Goal: Book appointment/travel/reservation

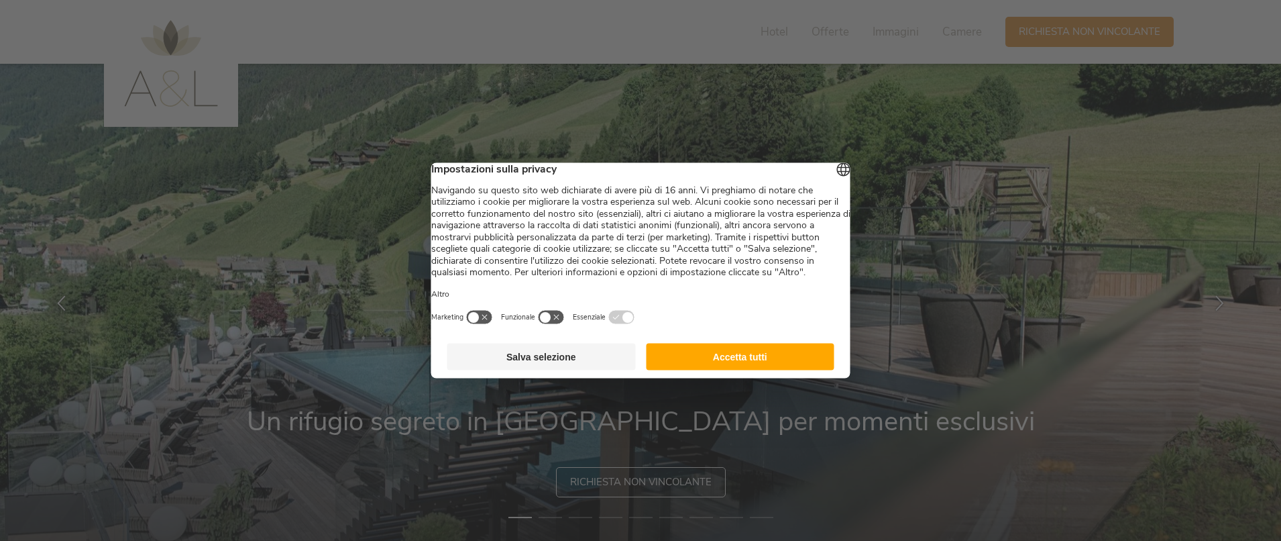
click at [1035, 245] on div at bounding box center [640, 270] width 1281 height 541
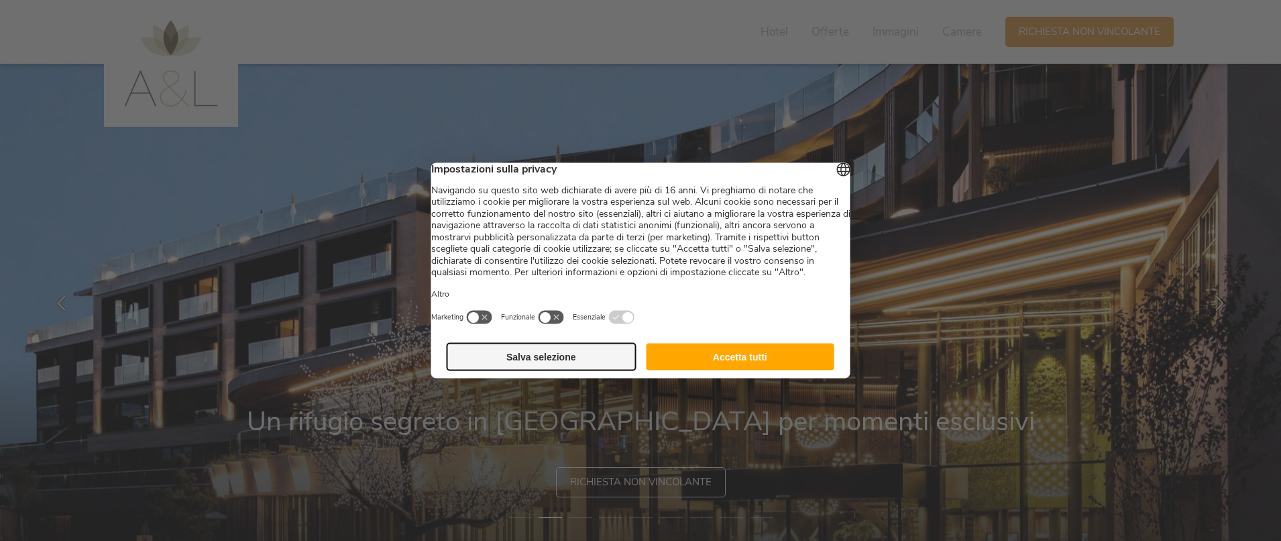
click at [547, 370] on button "Salva selezione" at bounding box center [541, 356] width 189 height 27
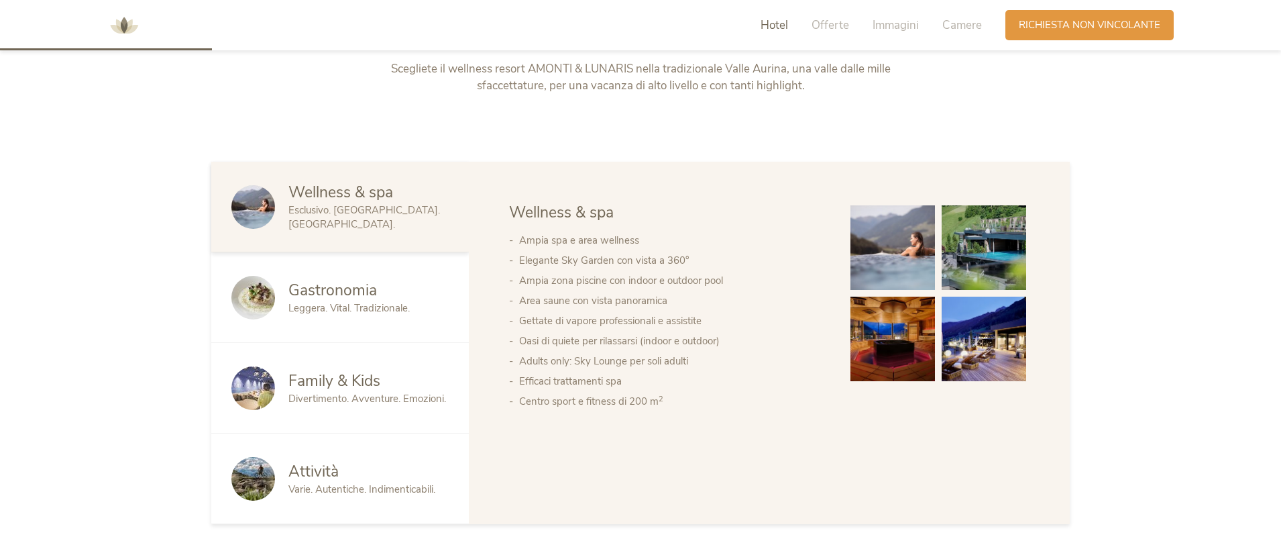
scroll to position [703, 0]
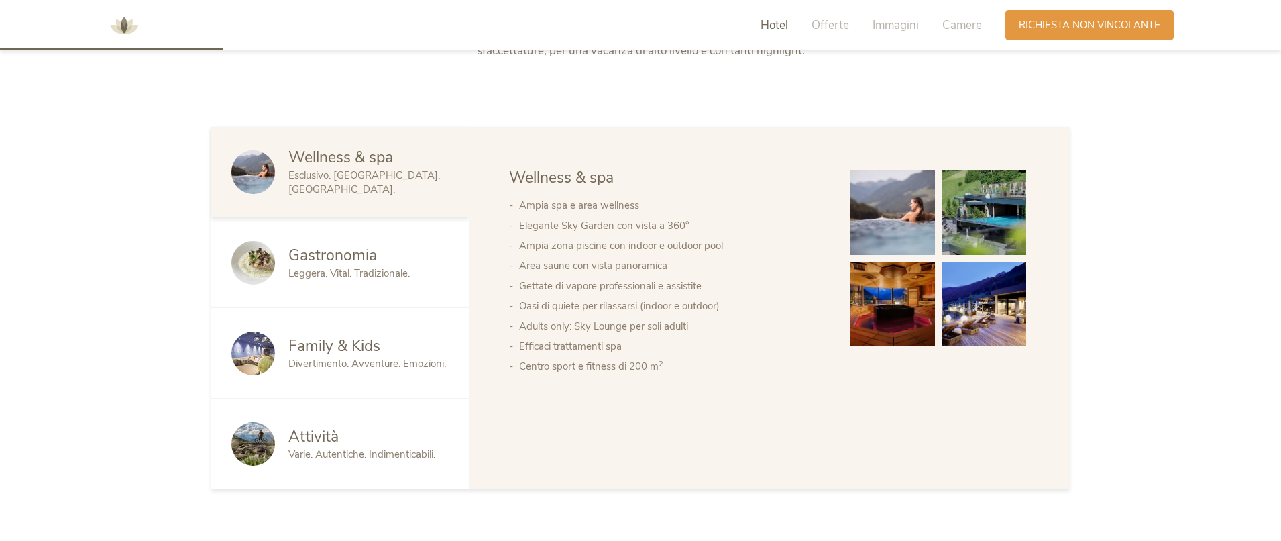
click at [924, 220] on img at bounding box center [893, 212] width 85 height 85
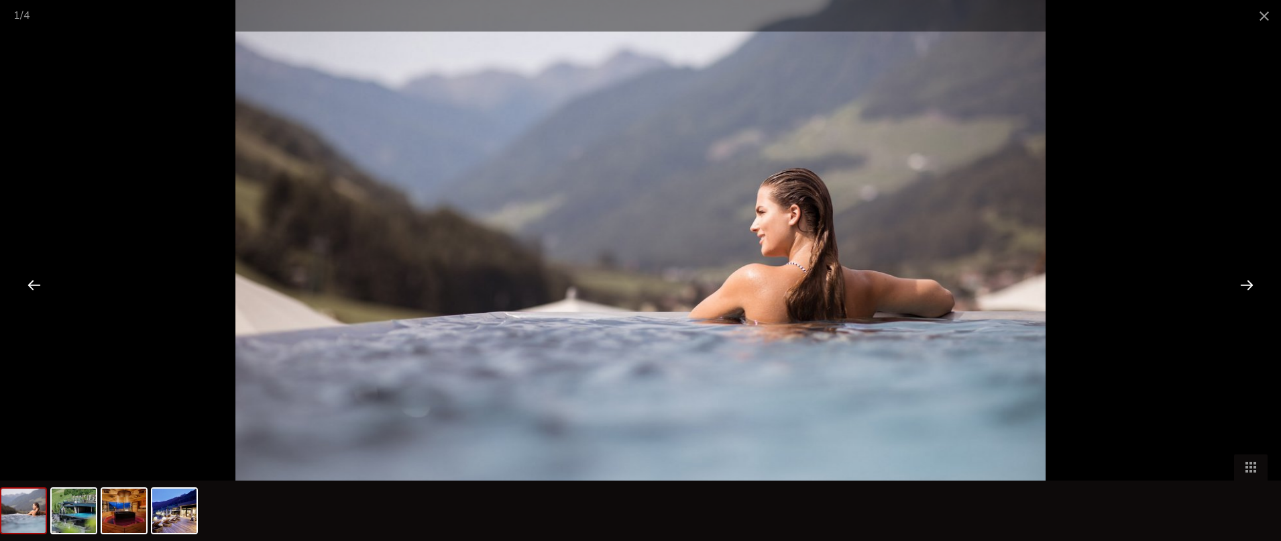
click at [1242, 286] on div at bounding box center [1247, 285] width 42 height 42
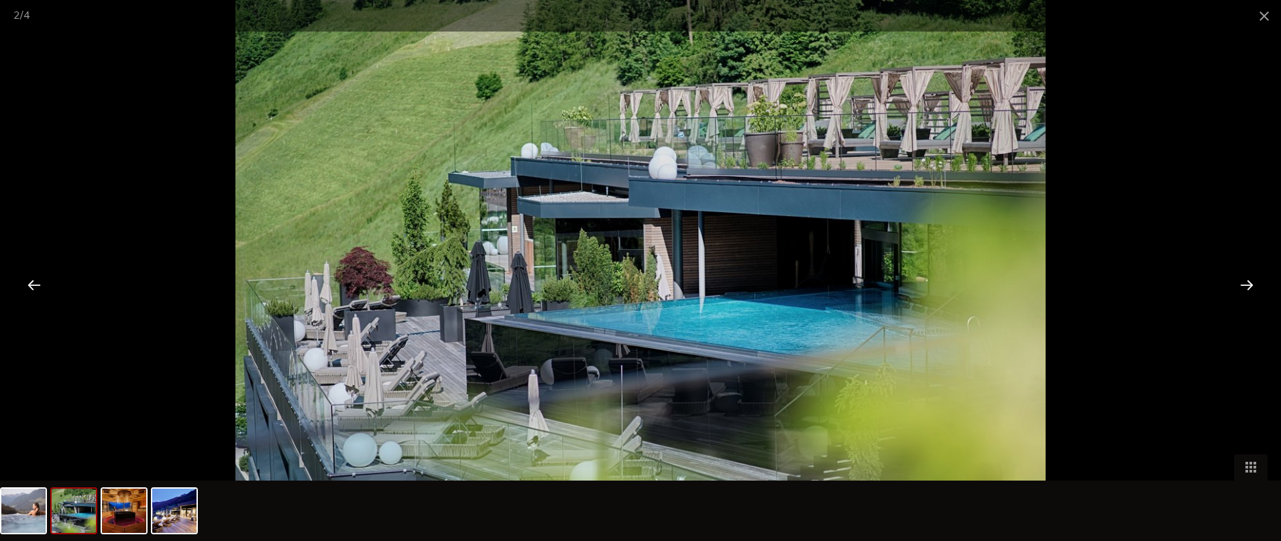
click at [1242, 286] on div at bounding box center [1247, 285] width 42 height 42
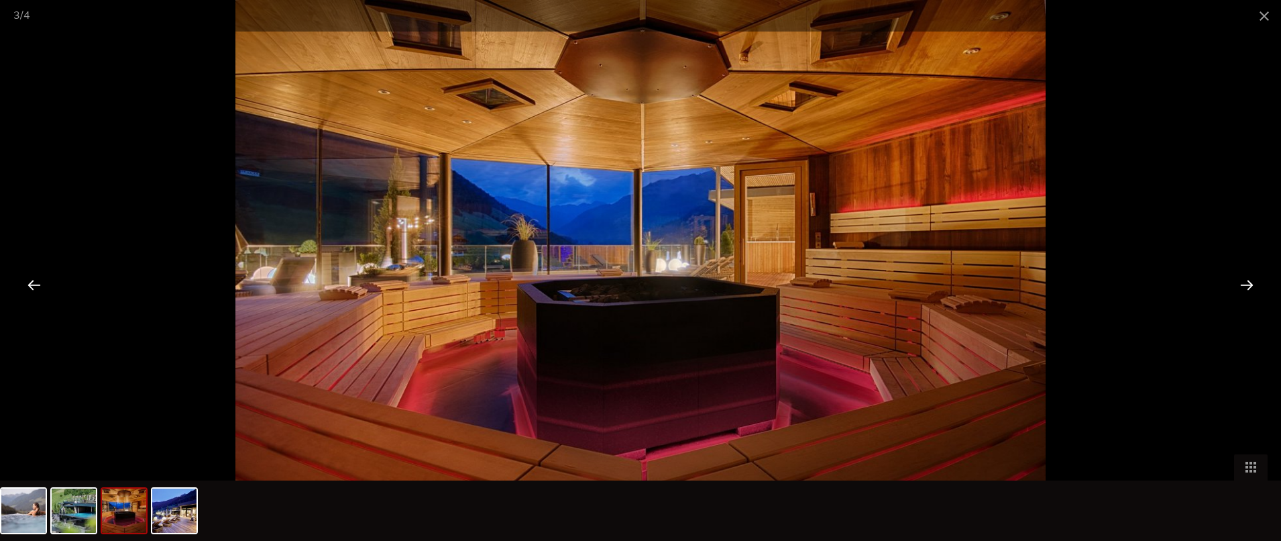
click at [1242, 286] on div at bounding box center [1247, 285] width 42 height 42
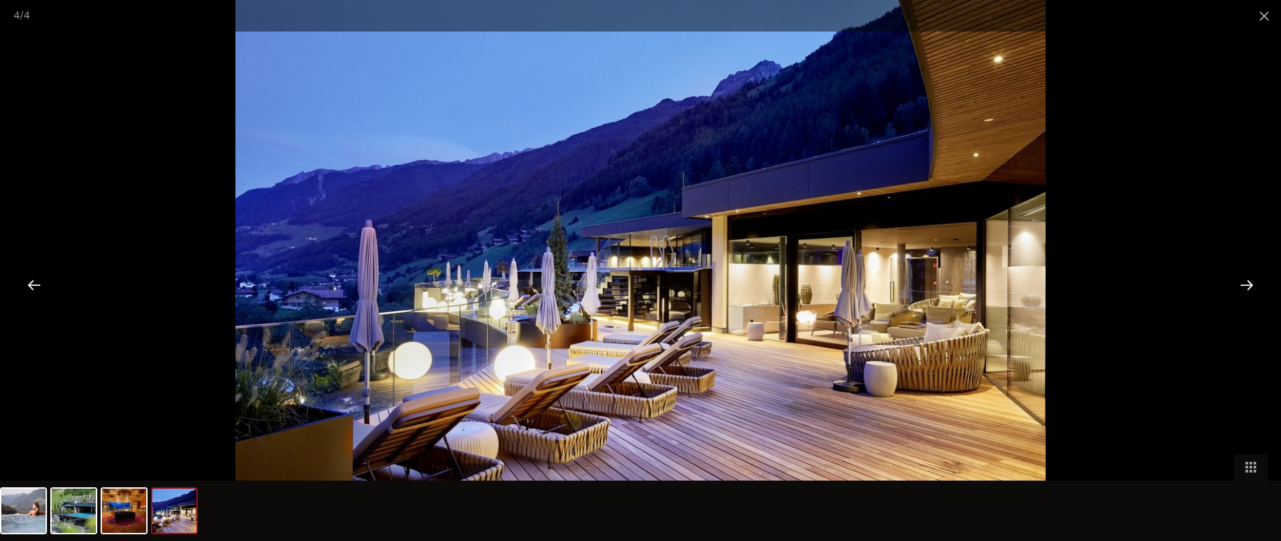
click at [1242, 286] on div at bounding box center [1247, 285] width 42 height 42
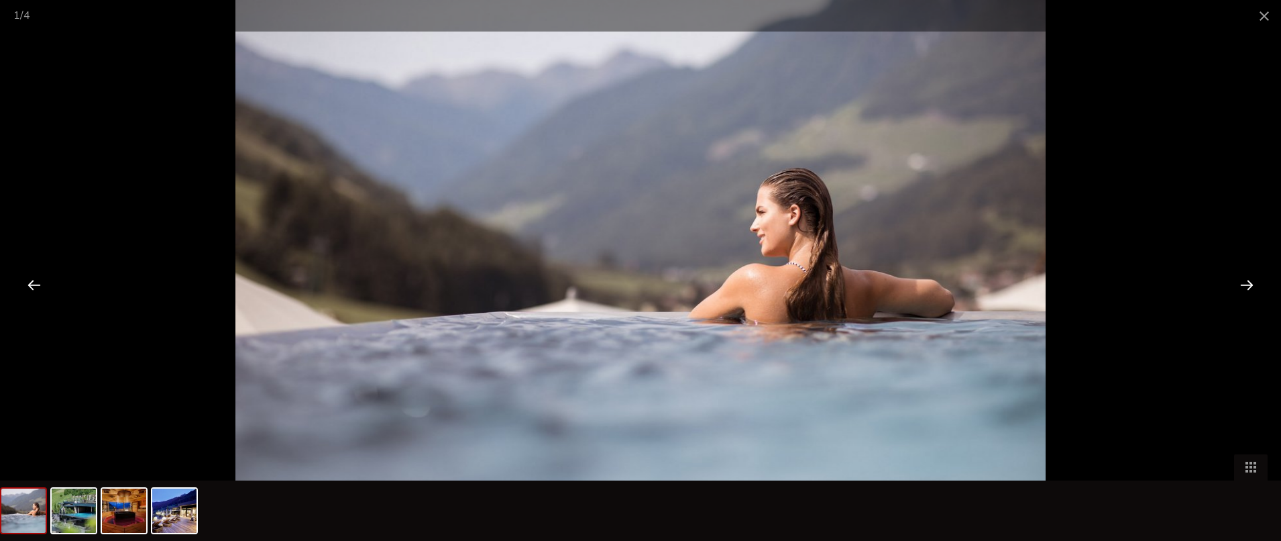
click at [1242, 286] on div at bounding box center [1247, 285] width 42 height 42
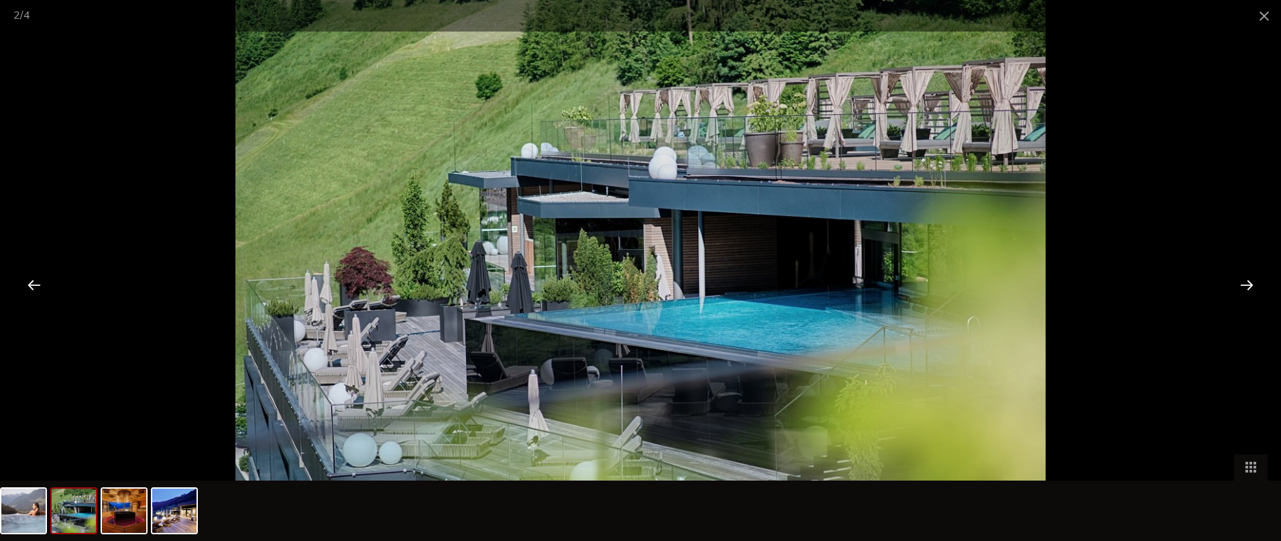
click at [1242, 286] on div at bounding box center [1247, 285] width 42 height 42
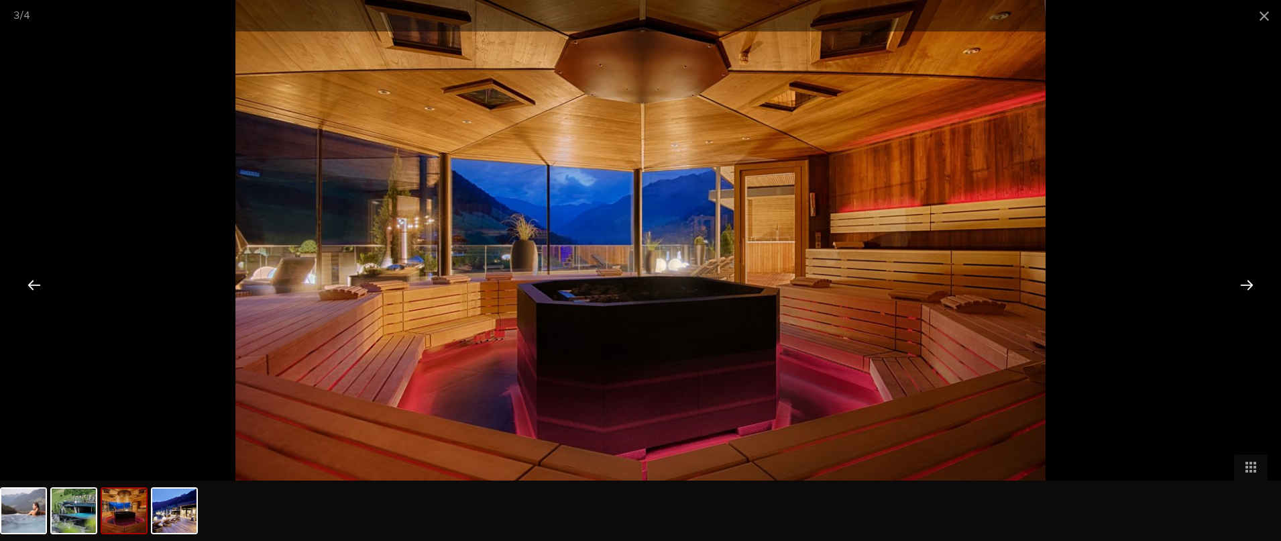
click at [1242, 286] on div at bounding box center [1247, 285] width 42 height 42
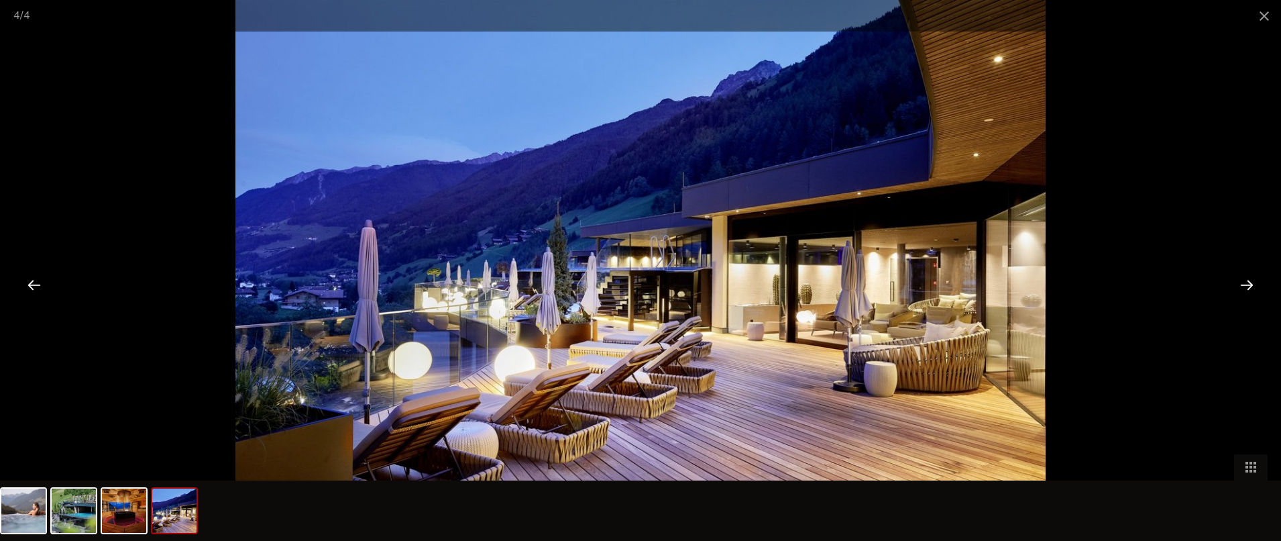
click at [1242, 286] on div at bounding box center [1247, 285] width 42 height 42
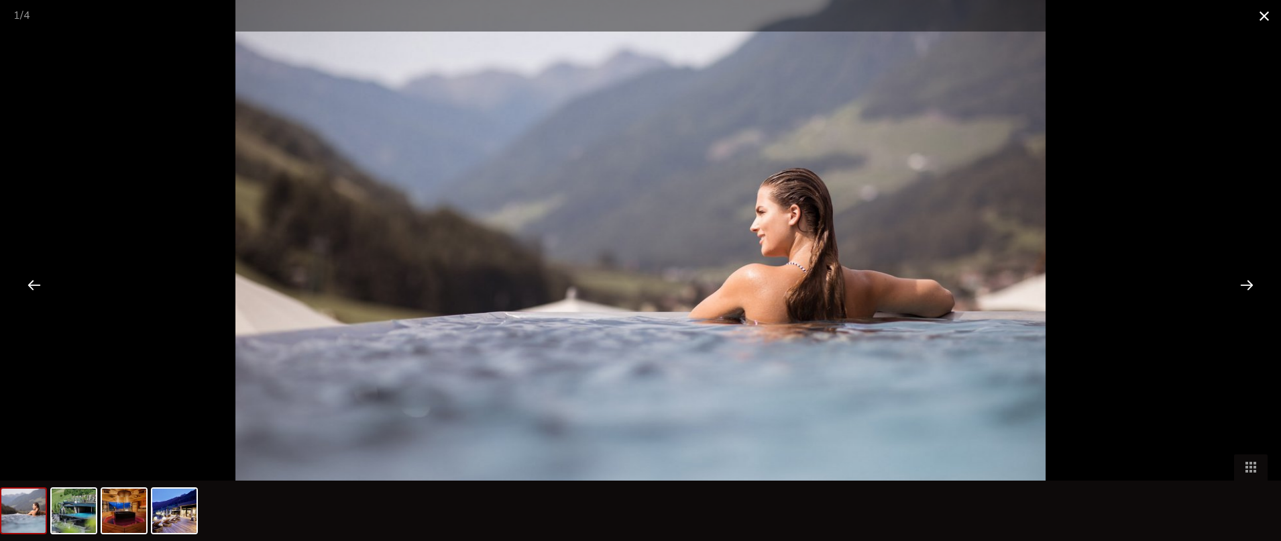
click at [1271, 18] on span at bounding box center [1265, 16] width 34 height 32
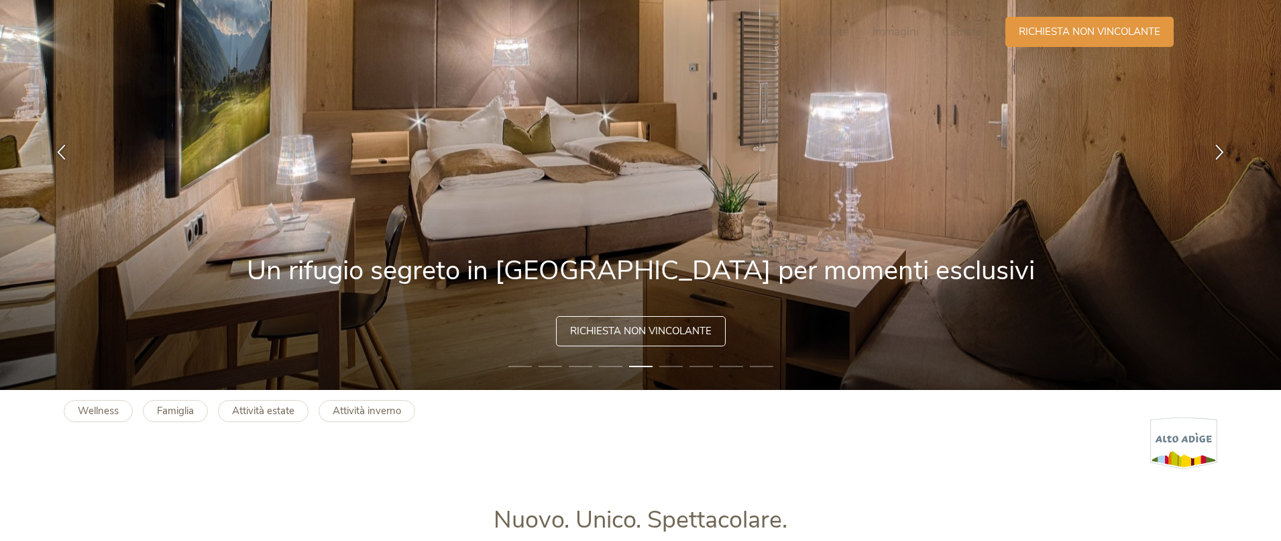
scroll to position [0, 0]
